Goal: Information Seeking & Learning: Learn about a topic

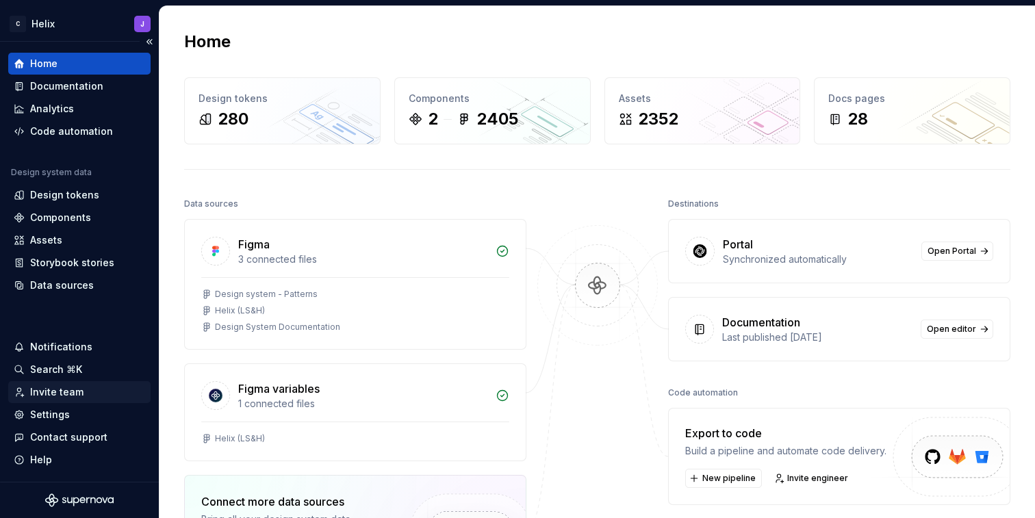
click at [85, 393] on div "Invite team" at bounding box center [79, 392] width 131 height 14
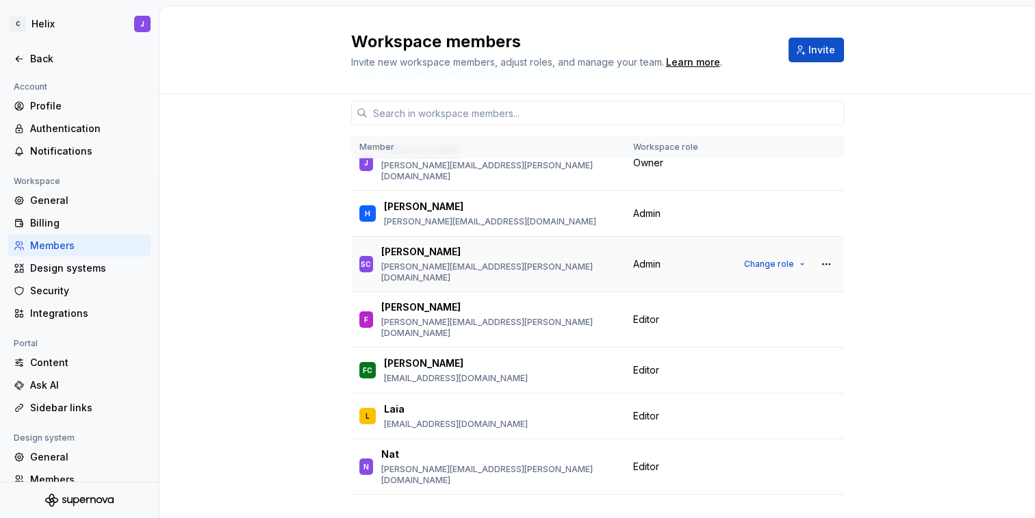
scroll to position [88, 0]
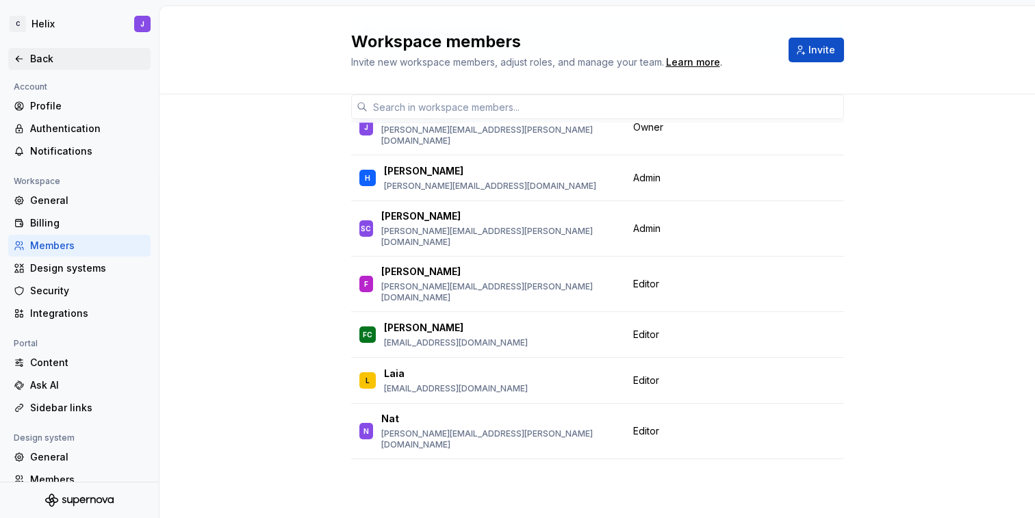
click at [20, 58] on icon at bounding box center [19, 58] width 11 height 11
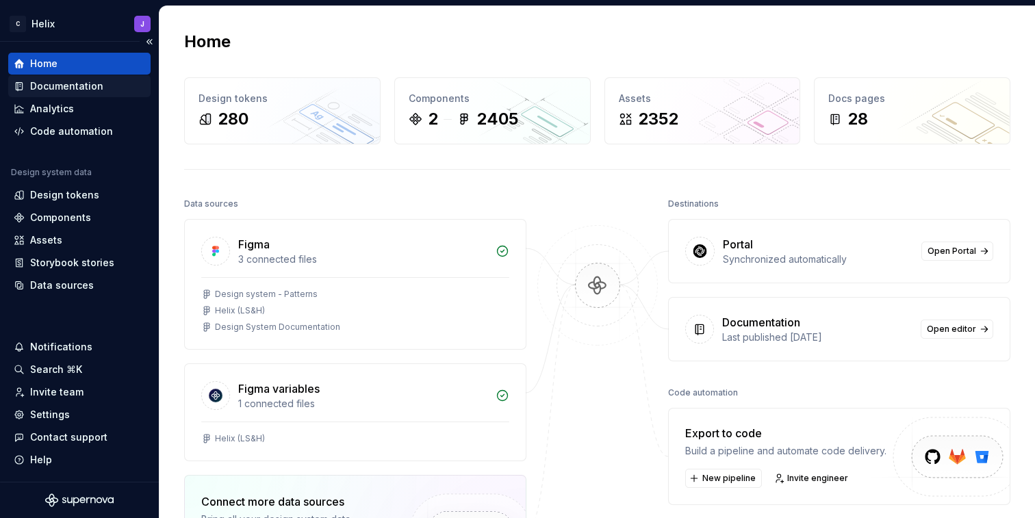
click at [83, 86] on div "Documentation" at bounding box center [66, 86] width 73 height 14
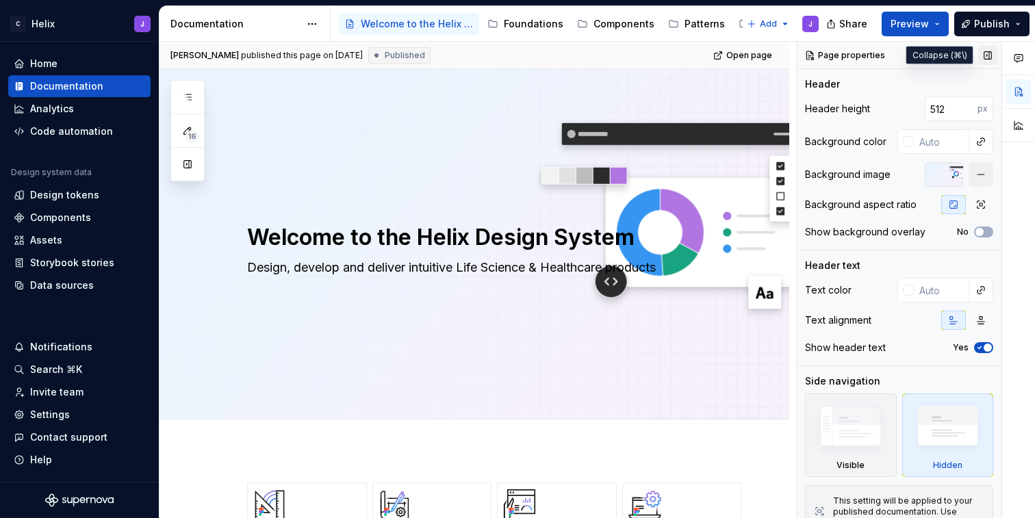
click at [987, 55] on button "button" at bounding box center [987, 55] width 19 height 19
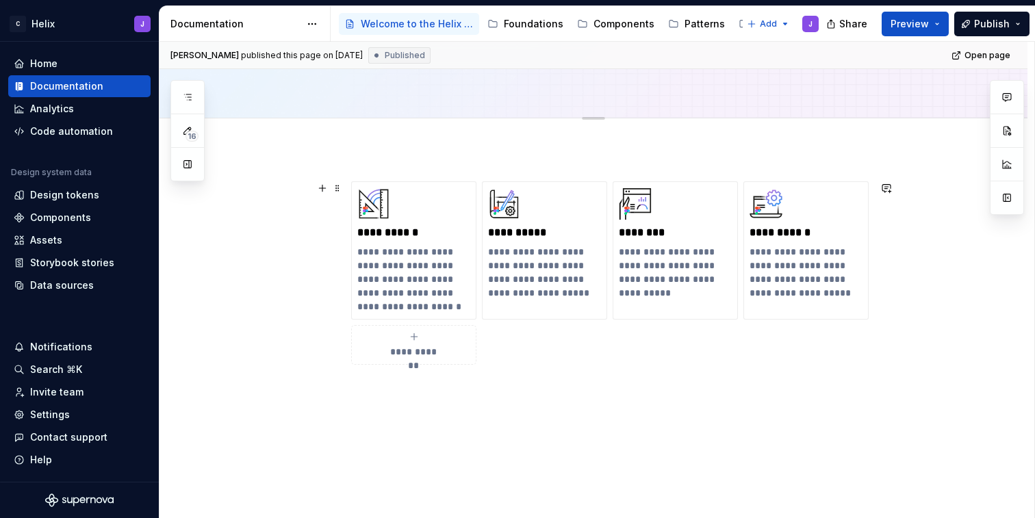
scroll to position [319, 0]
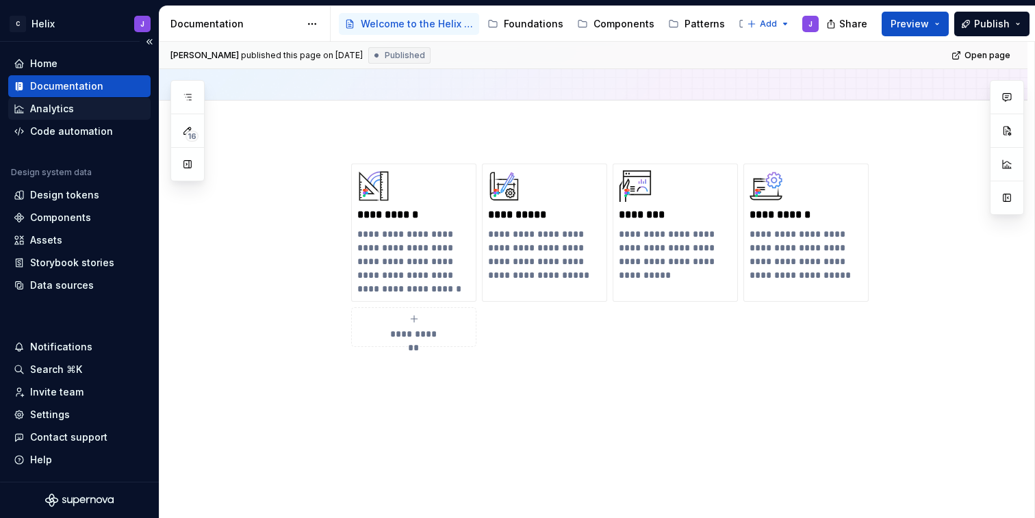
click at [68, 114] on div "Analytics" at bounding box center [52, 109] width 44 height 14
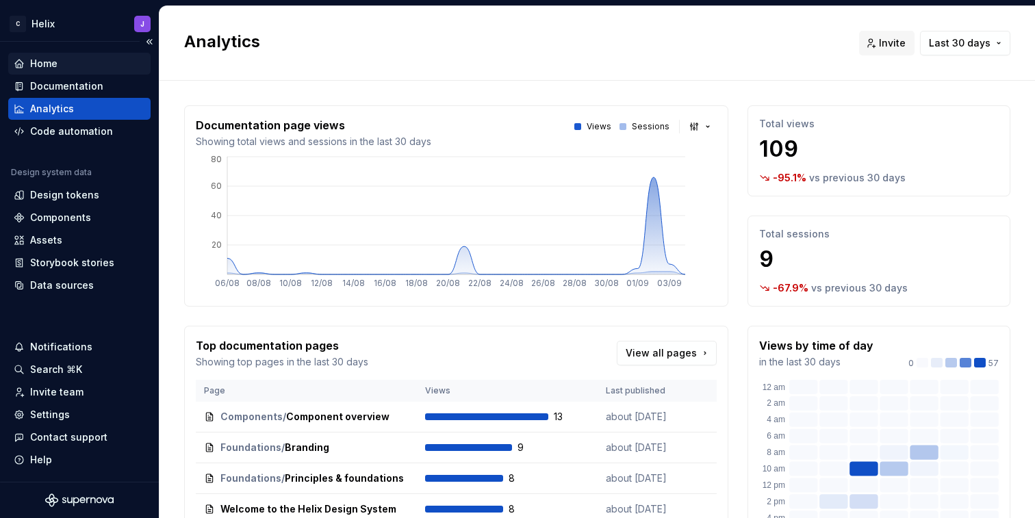
click at [47, 63] on div "Home" at bounding box center [43, 64] width 27 height 14
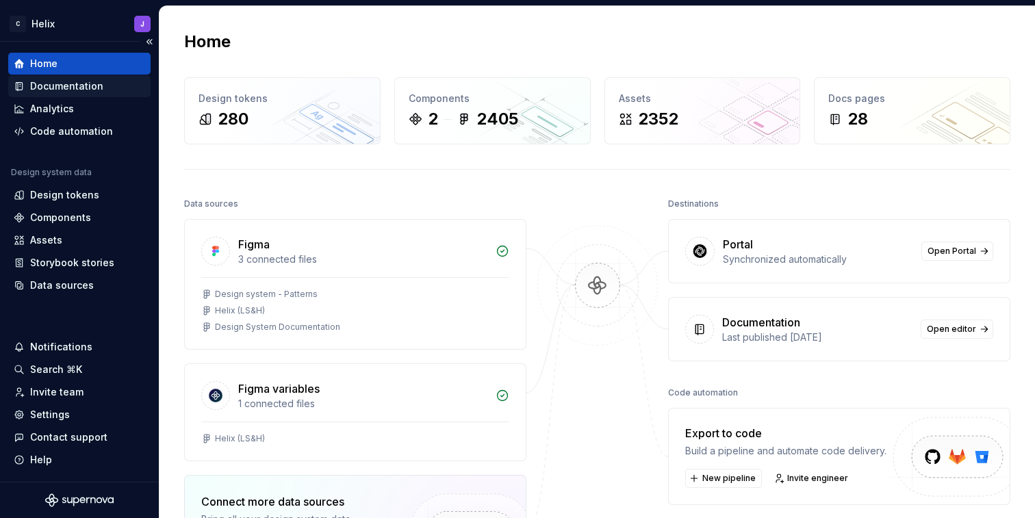
click at [89, 88] on div "Documentation" at bounding box center [66, 86] width 73 height 14
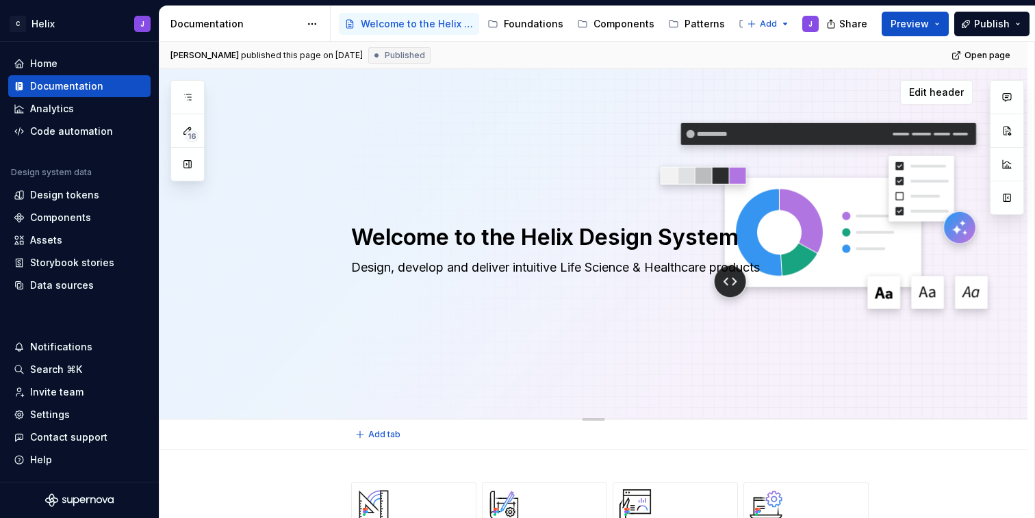
type textarea "*"
click at [75, 219] on div "Components" at bounding box center [60, 218] width 61 height 14
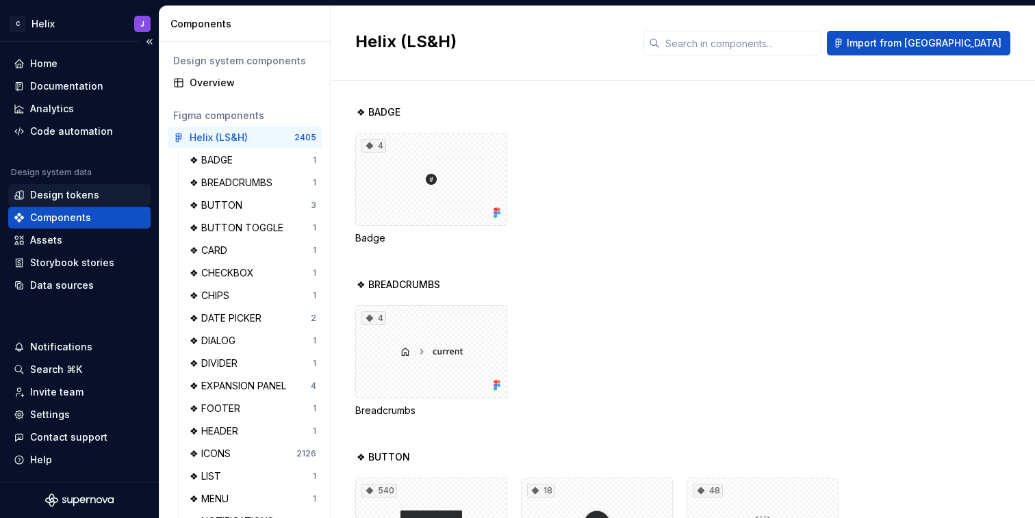
click at [73, 194] on div "Design tokens" at bounding box center [64, 195] width 69 height 14
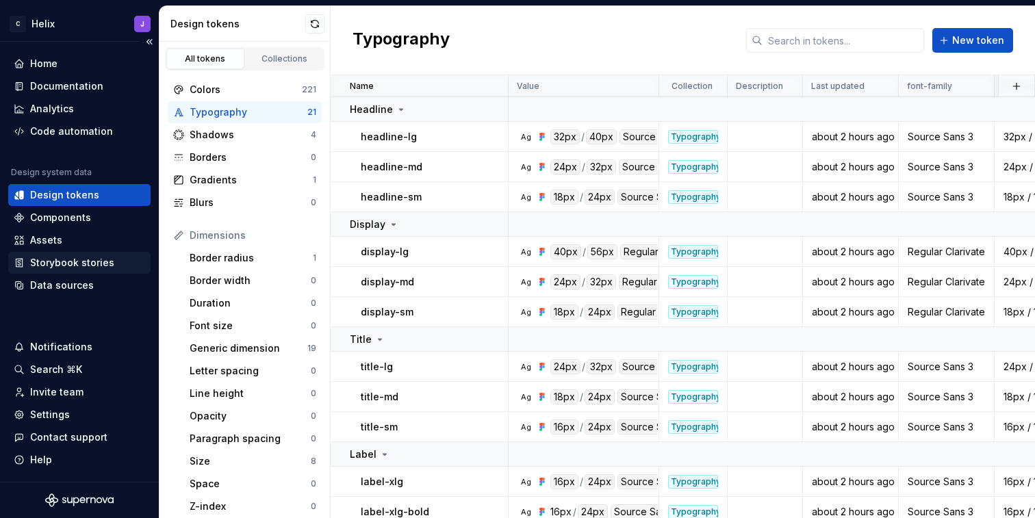
click at [81, 264] on div "Storybook stories" at bounding box center [72, 263] width 84 height 14
